Goal: Task Accomplishment & Management: Manage account settings

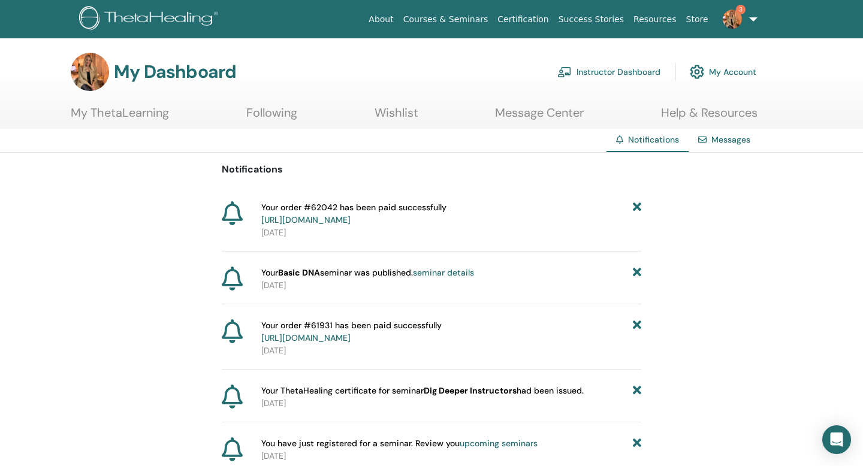
click at [720, 140] on link "Messages" at bounding box center [730, 139] width 39 height 11
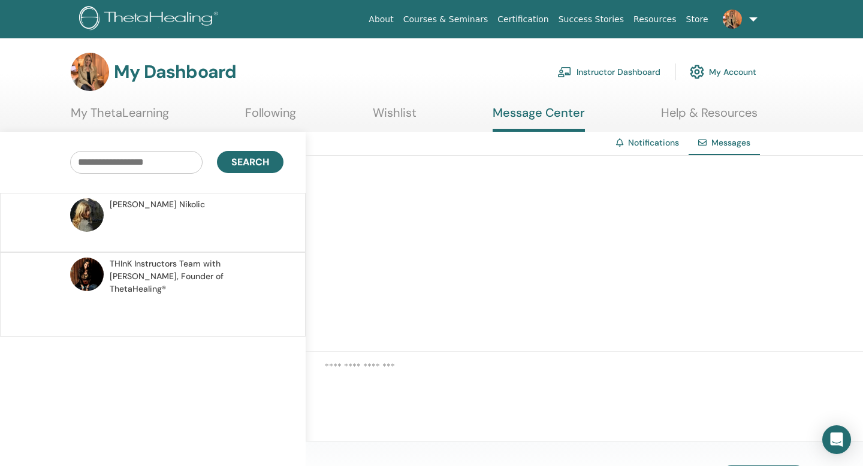
click at [161, 117] on link "My ThetaLearning" at bounding box center [120, 116] width 98 height 23
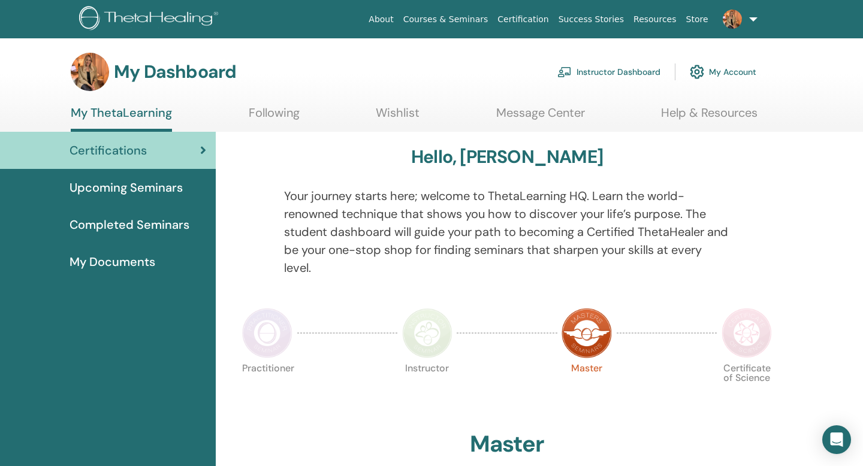
click at [613, 70] on link "Instructor Dashboard" at bounding box center [608, 72] width 103 height 26
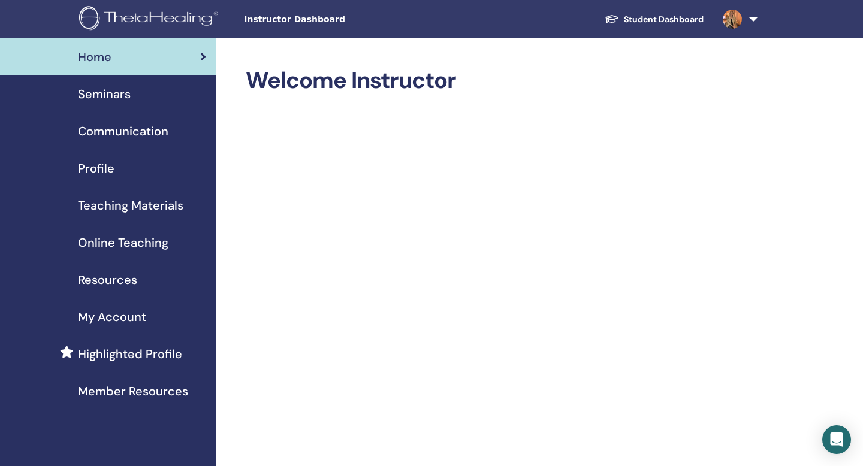
click at [102, 92] on span "Seminars" at bounding box center [104, 94] width 53 height 18
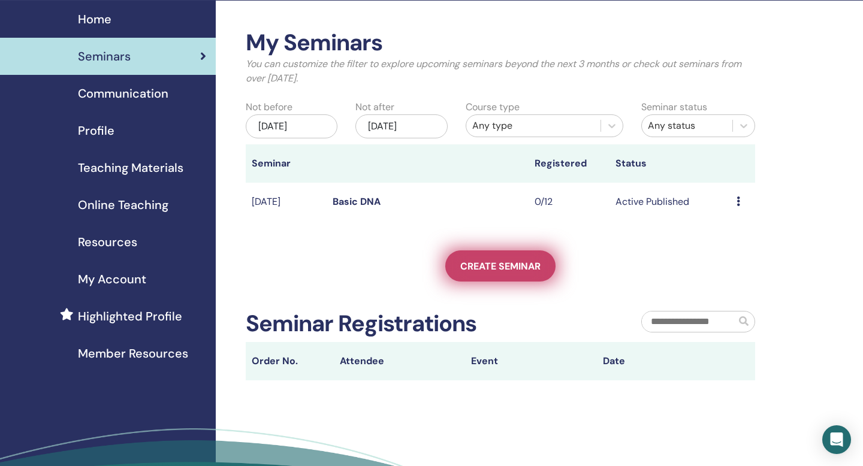
scroll to position [28, 0]
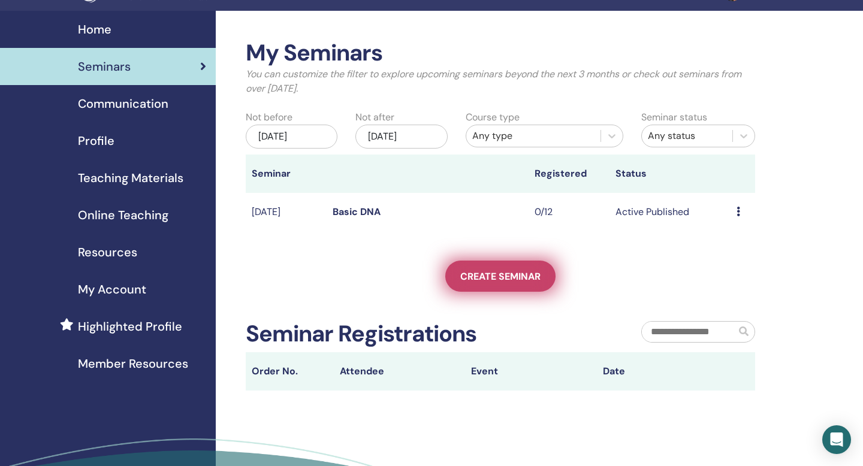
click at [496, 273] on span "Create seminar" at bounding box center [500, 276] width 80 height 13
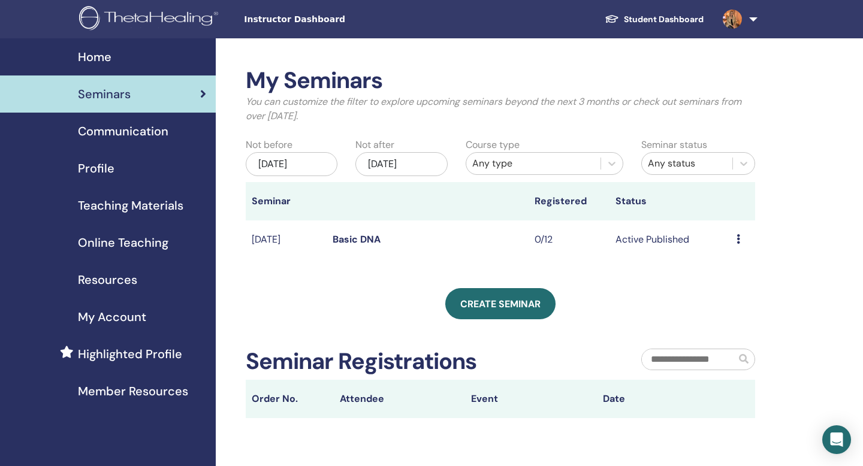
click at [246, 281] on div "My Seminars You can customize the filter to explore upcoming seminars beyond th…" at bounding box center [500, 242] width 509 height 351
click at [124, 355] on span "Highlighted Profile" at bounding box center [130, 354] width 104 height 18
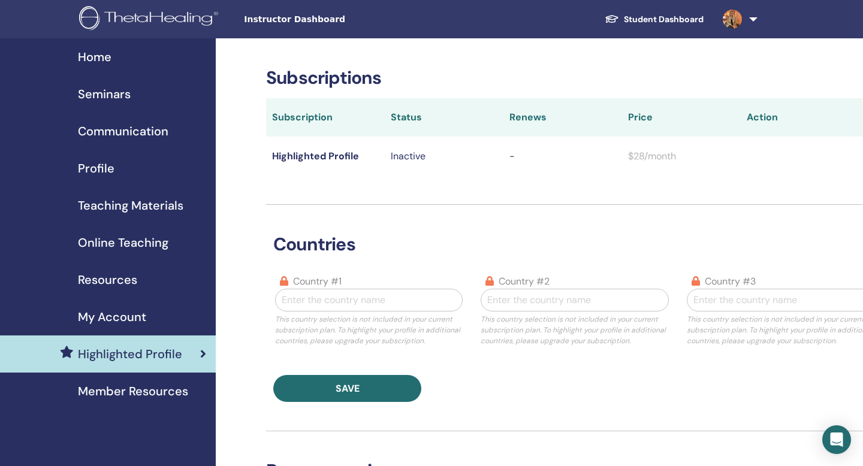
click at [162, 392] on span "Member Resources" at bounding box center [133, 391] width 110 height 18
